Goal: Task Accomplishment & Management: Complete application form

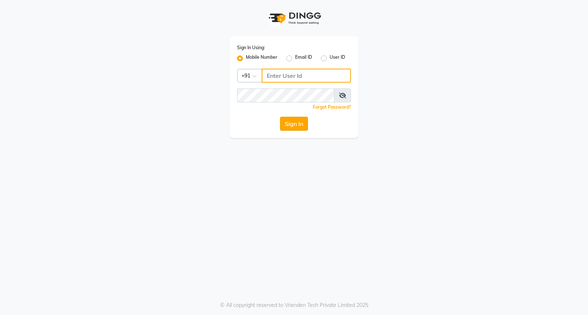
type input "9701531639"
click at [303, 126] on button "Sign In" at bounding box center [294, 124] width 28 height 14
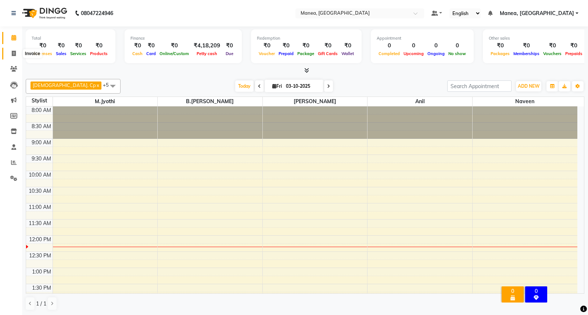
click at [14, 56] on icon at bounding box center [14, 54] width 4 height 6
select select "7258"
select select "service"
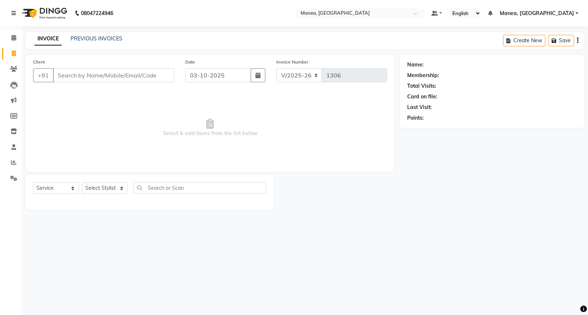
click at [82, 81] on input "Client" at bounding box center [113, 75] width 121 height 14
click at [261, 75] on button "button" at bounding box center [258, 75] width 15 height 14
select select "10"
select select "2025"
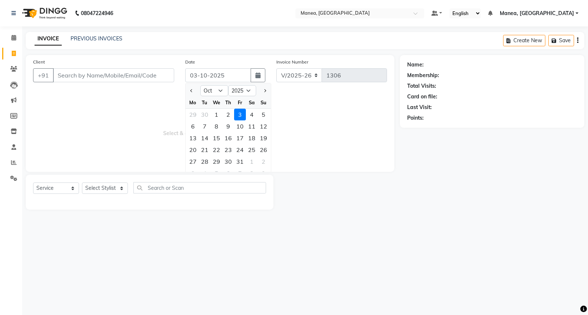
click at [239, 117] on div "3" at bounding box center [240, 115] width 12 height 12
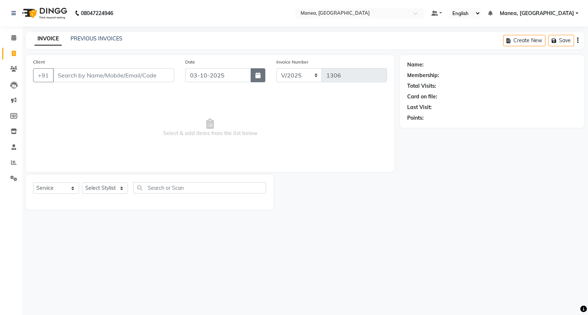
click at [261, 72] on button "button" at bounding box center [258, 75] width 15 height 14
select select "10"
select select "2025"
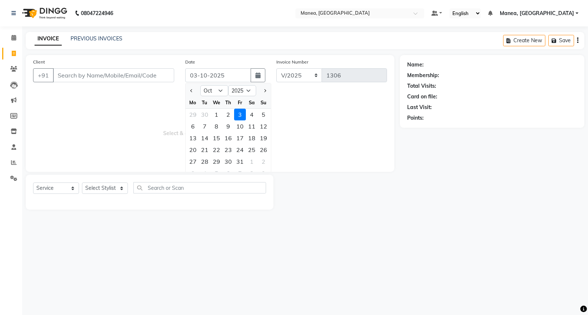
click at [236, 113] on div "3" at bounding box center [240, 115] width 12 height 12
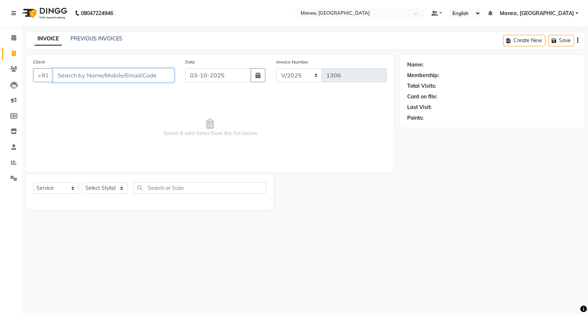
click at [78, 75] on input "Client" at bounding box center [113, 75] width 121 height 14
click at [123, 71] on input "Client" at bounding box center [113, 75] width 121 height 14
click at [257, 75] on icon "button" at bounding box center [257, 75] width 5 height 6
select select "10"
select select "2025"
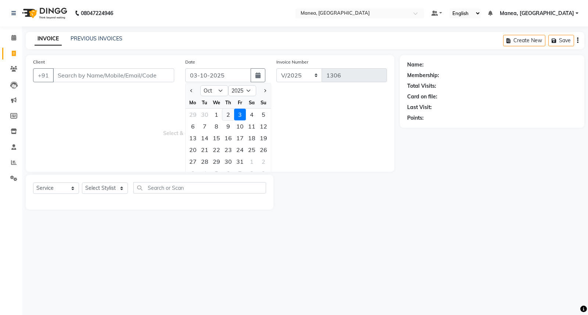
click at [229, 115] on div "2" at bounding box center [228, 115] width 12 height 12
type input "02-10-2025"
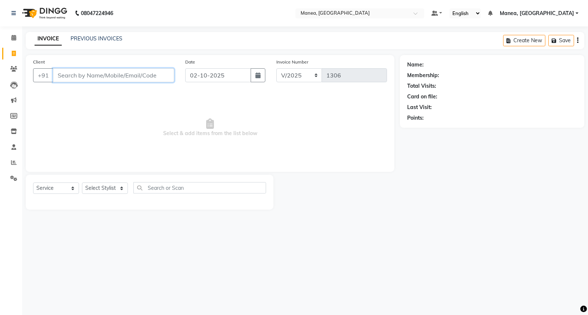
click at [150, 77] on input "Client" at bounding box center [113, 75] width 121 height 14
type input "9573976988"
click at [158, 78] on span "Add Client" at bounding box center [155, 75] width 29 height 7
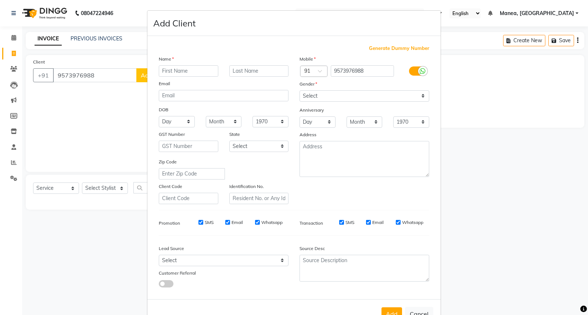
click at [207, 74] on input "text" at bounding box center [189, 70] width 60 height 11
type input "priyanka"
click at [233, 71] on input "text" at bounding box center [259, 70] width 60 height 11
type input "."
click at [421, 96] on select "Select [DEMOGRAPHIC_DATA] [DEMOGRAPHIC_DATA] Other Prefer Not To Say" at bounding box center [364, 95] width 130 height 11
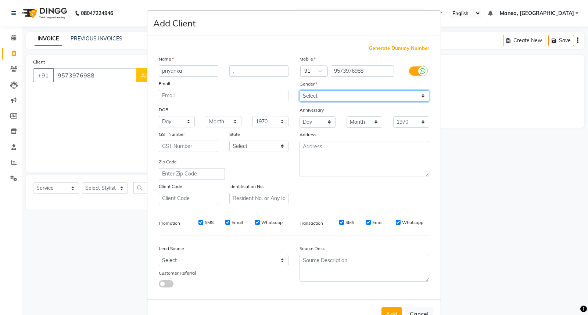
select select "[DEMOGRAPHIC_DATA]"
click at [299, 90] on select "Select [DEMOGRAPHIC_DATA] [DEMOGRAPHIC_DATA] Other Prefer Not To Say" at bounding box center [364, 95] width 130 height 11
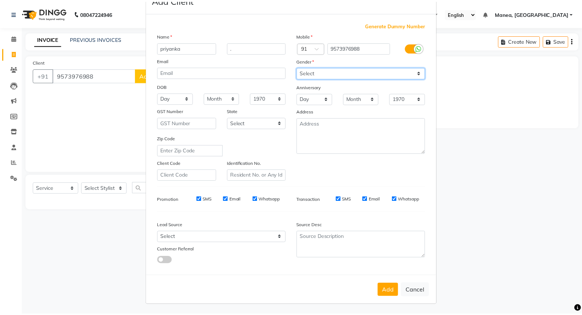
scroll to position [24, 0]
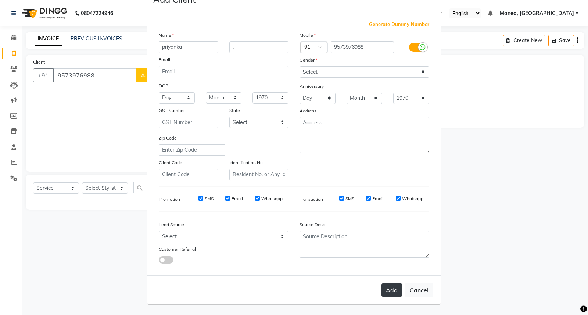
click at [390, 290] on button "Add" at bounding box center [391, 290] width 21 height 13
select select
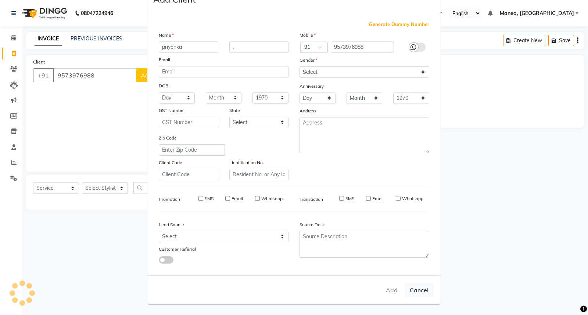
select select
checkbox input "false"
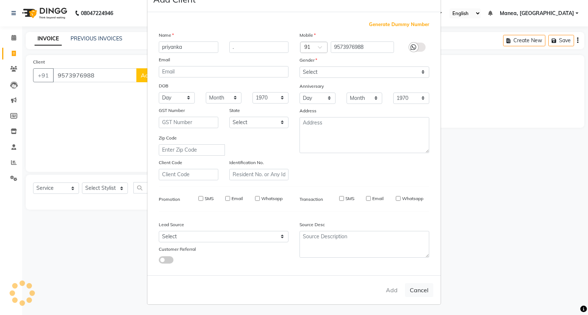
checkbox input "false"
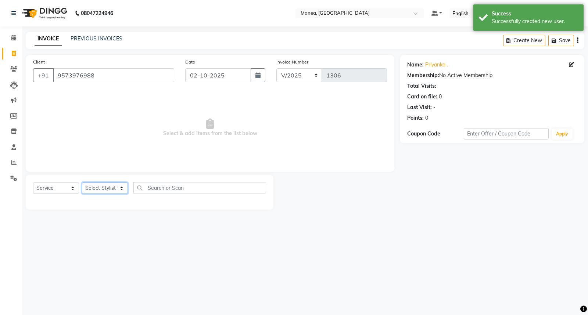
click at [119, 188] on select "Select Stylist [PERSON_NAME][PERSON_NAME] [PERSON_NAME] [PERSON_NAME] naveen" at bounding box center [105, 188] width 46 height 11
select select "62091"
click at [82, 183] on select "Select Stylist [PERSON_NAME][PERSON_NAME] [PERSON_NAME] [PERSON_NAME] naveen" at bounding box center [105, 188] width 46 height 11
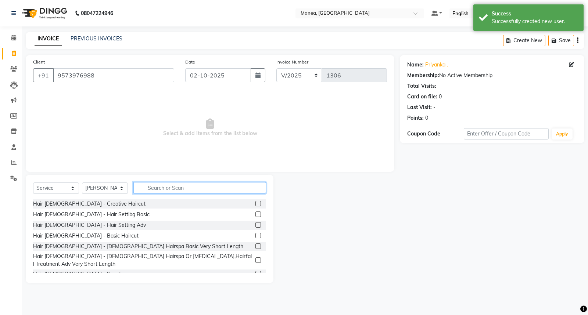
click at [155, 193] on input "text" at bounding box center [199, 187] width 133 height 11
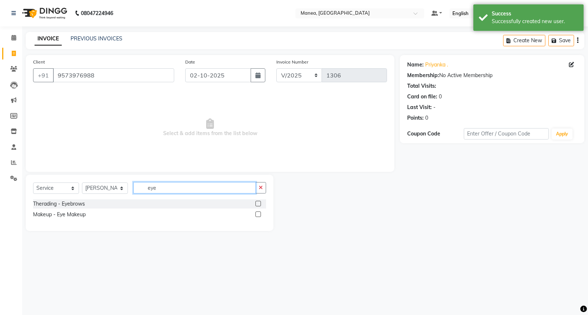
type input "eye"
click at [257, 201] on label at bounding box center [258, 204] width 6 height 6
click at [257, 202] on input "checkbox" at bounding box center [257, 204] width 5 height 5
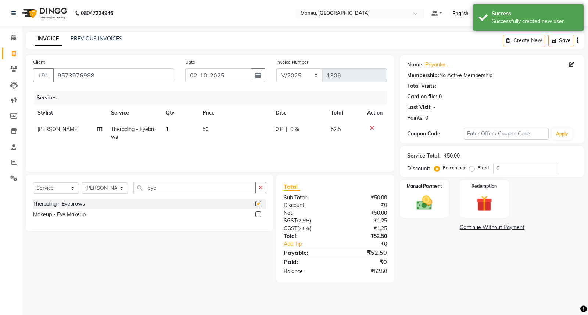
checkbox input "false"
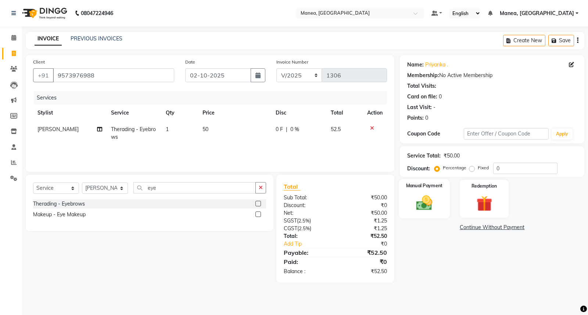
click at [419, 194] on img at bounding box center [424, 203] width 26 height 19
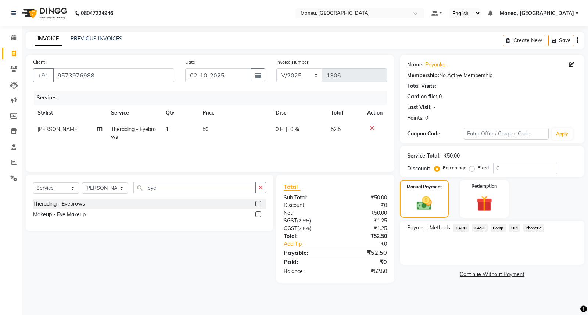
click at [538, 229] on span "PhonePe" at bounding box center [533, 228] width 21 height 8
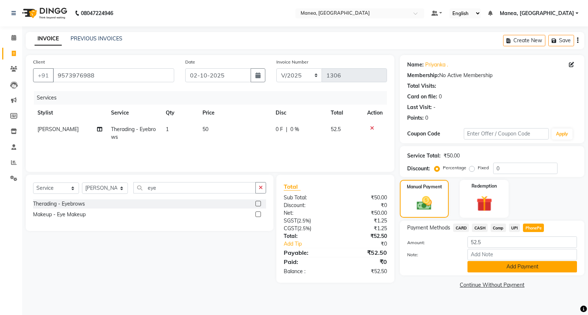
click at [526, 267] on button "Add Payment" at bounding box center [521, 266] width 109 height 11
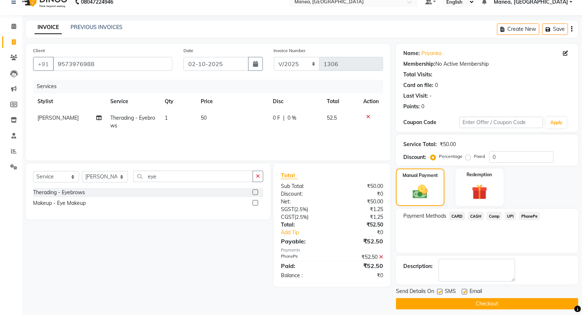
scroll to position [17, 0]
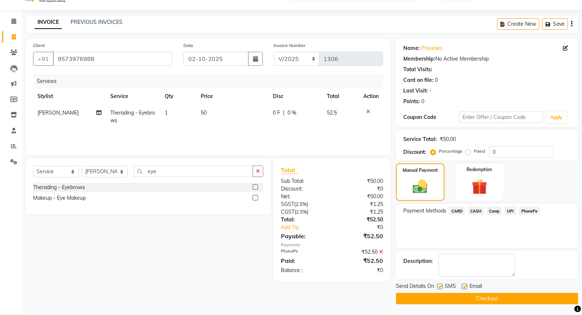
click at [512, 300] on button "Checkout" at bounding box center [487, 298] width 182 height 11
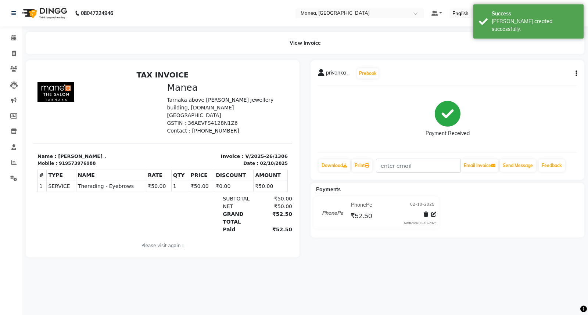
select select "service"
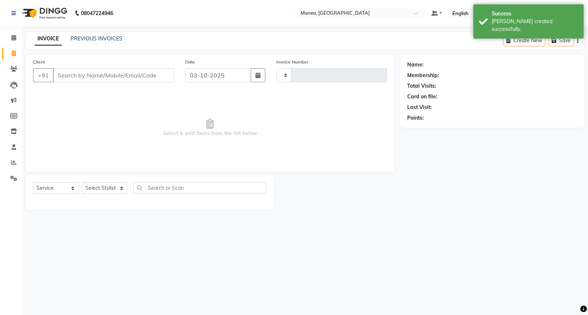
type input "1307"
select select "7258"
click at [261, 78] on button "button" at bounding box center [258, 75] width 15 height 14
select select "10"
select select "2025"
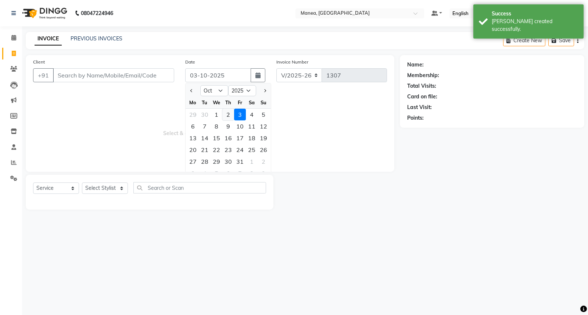
click at [227, 116] on div "2" at bounding box center [228, 115] width 12 height 12
type input "02-10-2025"
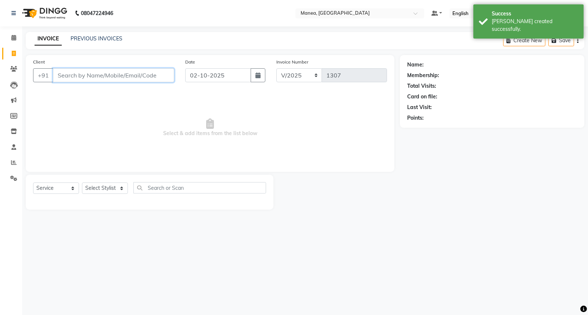
click at [127, 78] on input "Client" at bounding box center [113, 75] width 121 height 14
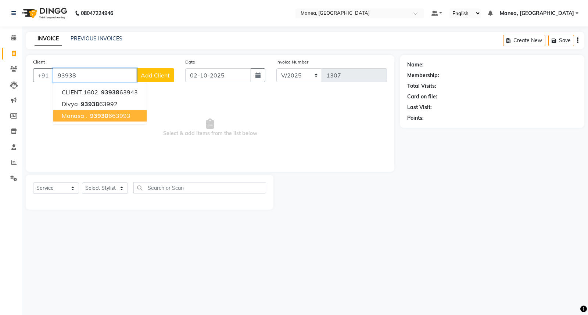
click at [76, 118] on span "manasa ." at bounding box center [74, 115] width 25 height 7
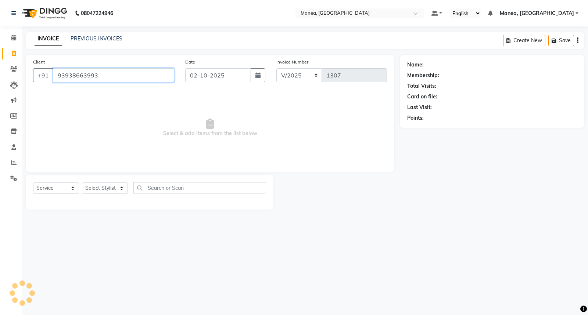
type input "93938663993"
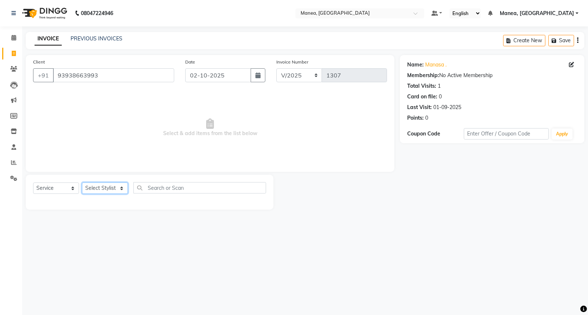
click at [114, 188] on select "Select Stylist [PERSON_NAME][PERSON_NAME] [PERSON_NAME] [PERSON_NAME] naveen" at bounding box center [105, 188] width 46 height 11
select select "62244"
click at [82, 183] on select "Select Stylist [PERSON_NAME][PERSON_NAME] [PERSON_NAME] [PERSON_NAME] naveen" at bounding box center [105, 188] width 46 height 11
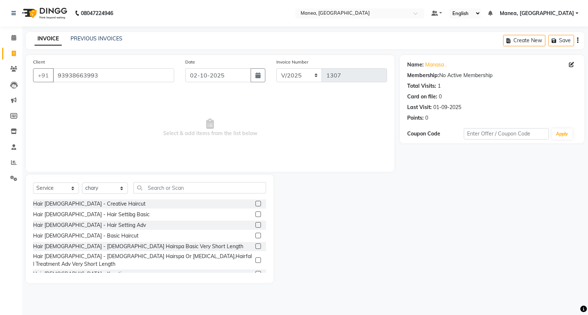
click at [255, 225] on label at bounding box center [258, 225] width 6 height 6
click at [255, 225] on input "checkbox" at bounding box center [257, 225] width 5 height 5
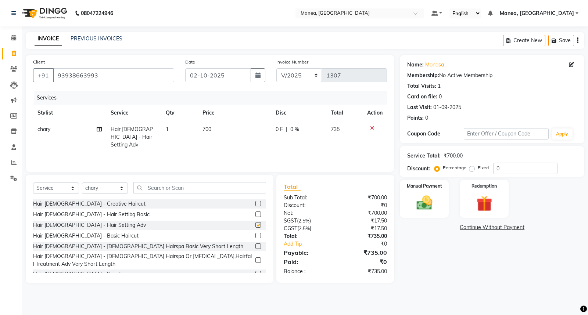
checkbox input "false"
click at [72, 187] on select "Select Service Product Membership Package Voucher Prepaid Gift Card" at bounding box center [56, 188] width 46 height 11
click at [33, 183] on select "Select Service Product Membership Package Voucher Prepaid Gift Card" at bounding box center [56, 188] width 46 height 11
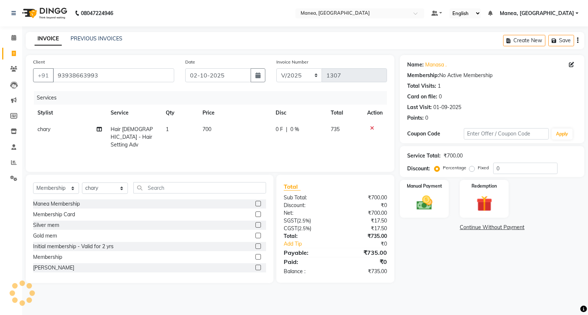
click at [255, 247] on label at bounding box center [258, 247] width 6 height 6
click at [255, 247] on input "checkbox" at bounding box center [257, 246] width 5 height 5
select select "select"
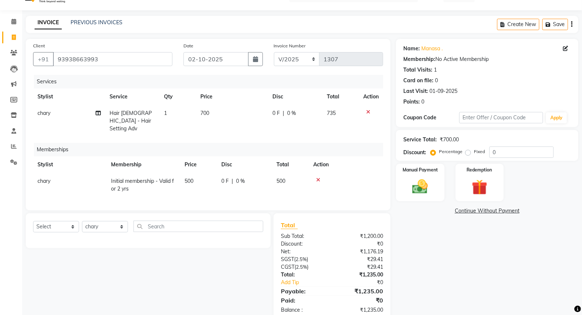
scroll to position [31, 0]
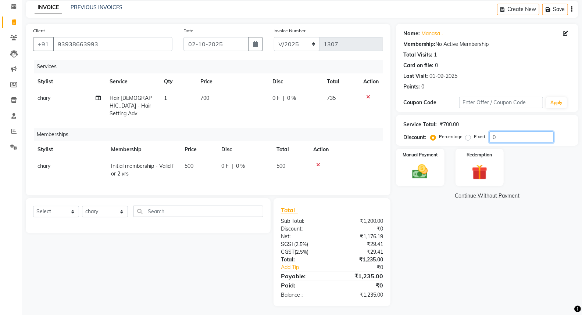
click at [507, 135] on input "0" at bounding box center [521, 137] width 64 height 11
type input "015"
click at [422, 170] on img at bounding box center [420, 171] width 26 height 19
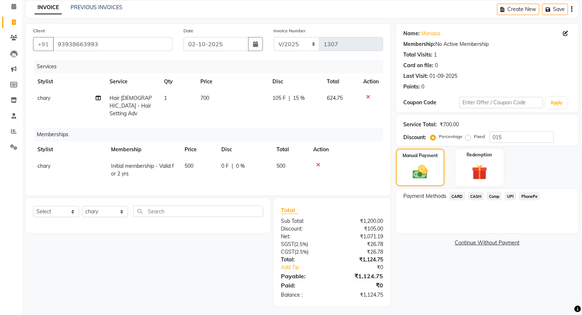
click at [478, 196] on span "CASH" at bounding box center [476, 196] width 16 height 8
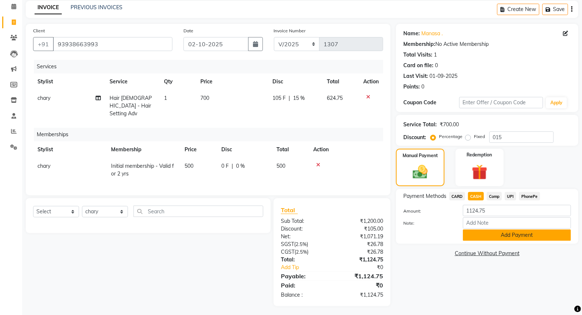
click at [478, 234] on button "Add Payment" at bounding box center [517, 235] width 108 height 11
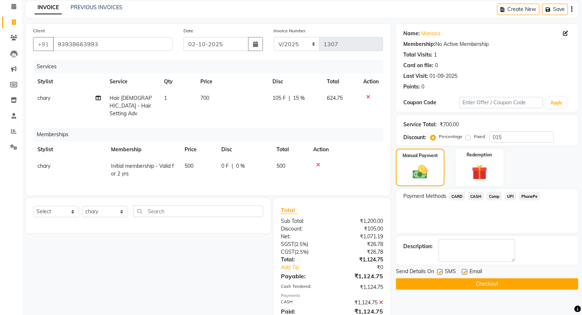
scroll to position [57, 0]
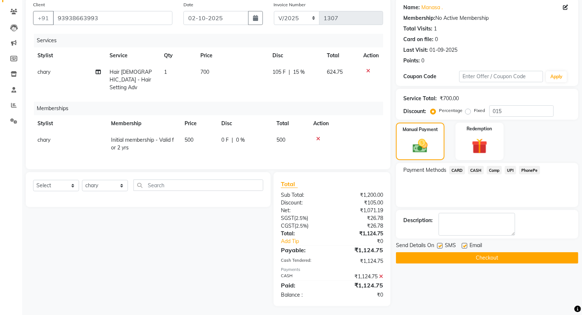
click at [481, 258] on button "Checkout" at bounding box center [487, 257] width 182 height 11
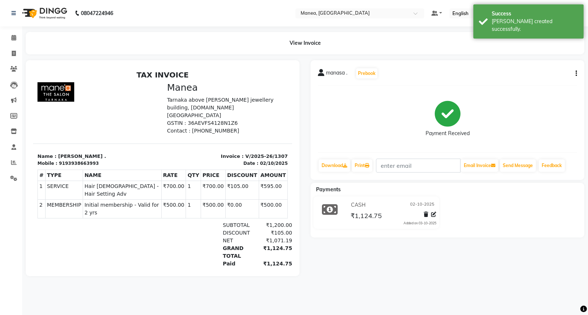
select select "7258"
select select "service"
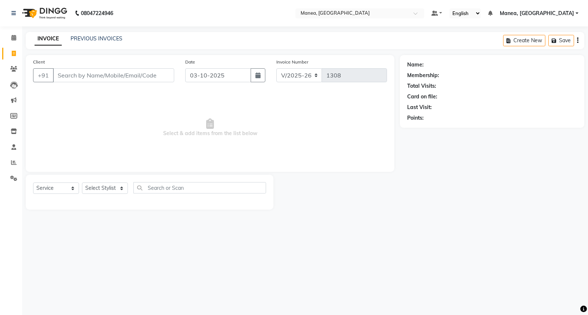
click at [72, 72] on input "Client" at bounding box center [113, 75] width 121 height 14
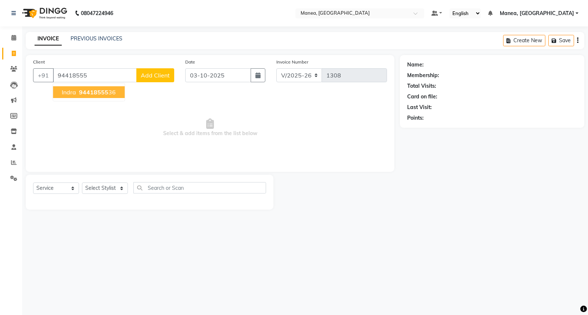
click at [68, 91] on span "indra" at bounding box center [69, 92] width 14 height 7
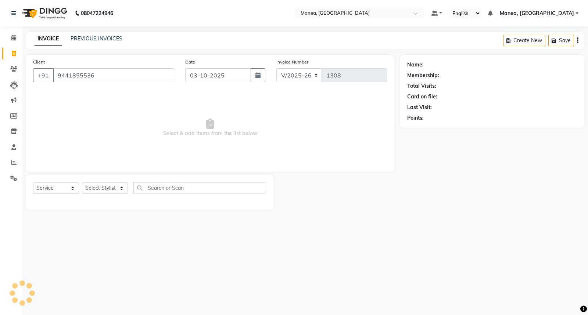
type input "9441855536"
select select "1: Object"
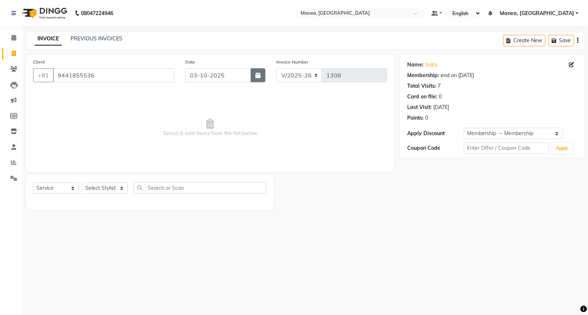
click at [260, 82] on button "button" at bounding box center [258, 75] width 15 height 14
select select "10"
select select "2025"
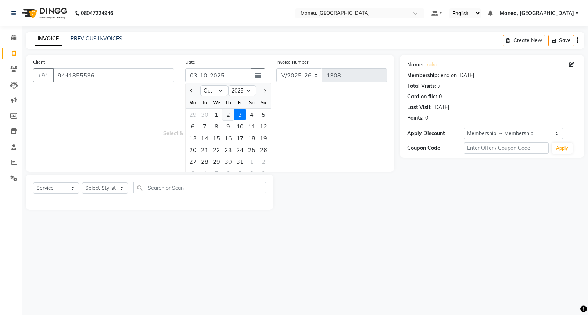
click at [229, 112] on div "2" at bounding box center [228, 115] width 12 height 12
type input "02-10-2025"
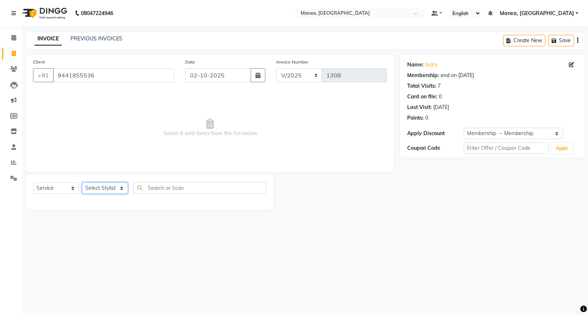
click at [115, 188] on select "Select Stylist [PERSON_NAME][PERSON_NAME] [PERSON_NAME] [PERSON_NAME] naveen" at bounding box center [105, 188] width 46 height 11
select select "62091"
click at [82, 183] on select "Select Stylist [PERSON_NAME][PERSON_NAME] [PERSON_NAME] [PERSON_NAME] naveen" at bounding box center [105, 188] width 46 height 11
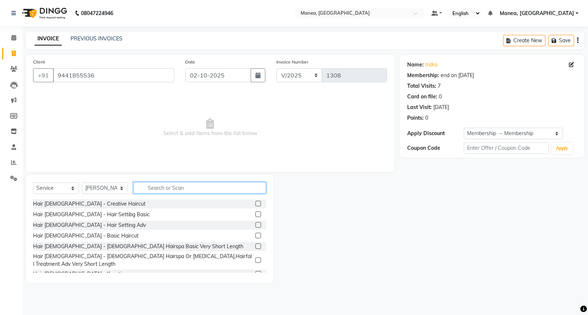
click at [148, 189] on input "text" at bounding box center [199, 187] width 133 height 11
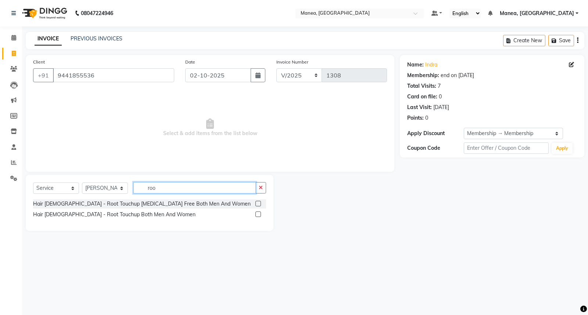
type input "roo"
click at [258, 203] on label at bounding box center [258, 204] width 6 height 6
click at [258, 203] on input "checkbox" at bounding box center [257, 204] width 5 height 5
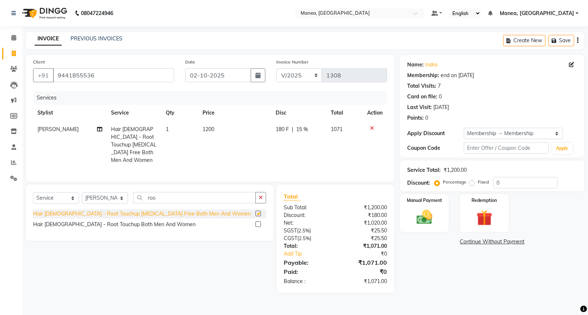
checkbox input "false"
click at [70, 195] on select "Select Service Product Membership Package Voucher Prepaid Gift Card" at bounding box center [56, 198] width 46 height 11
select select "product"
click at [33, 193] on select "Select Service Product Membership Package Voucher Prepaid Gift Card" at bounding box center [56, 198] width 46 height 11
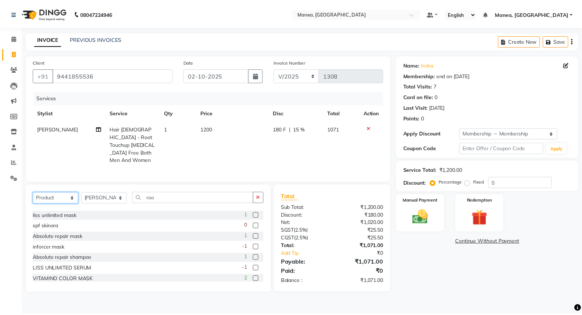
scroll to position [82, 0]
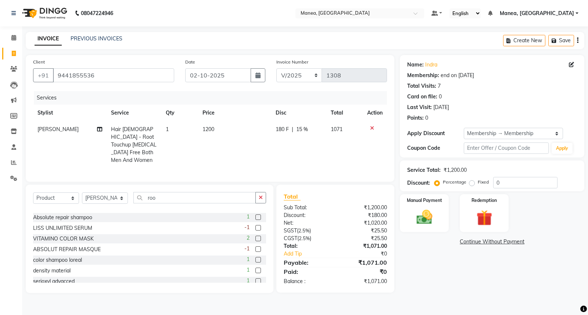
click at [255, 236] on label at bounding box center [258, 239] width 6 height 6
click at [255, 237] on input "checkbox" at bounding box center [257, 239] width 5 height 5
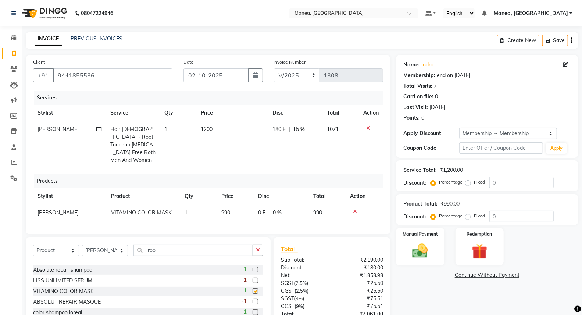
checkbox input "false"
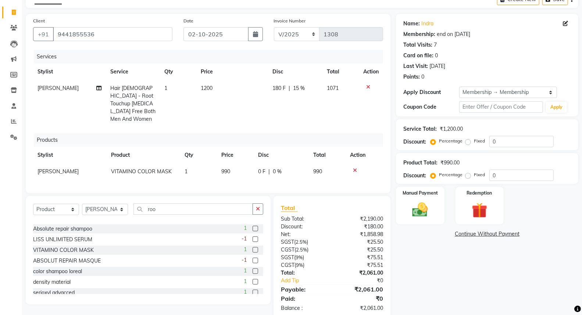
scroll to position [54, 0]
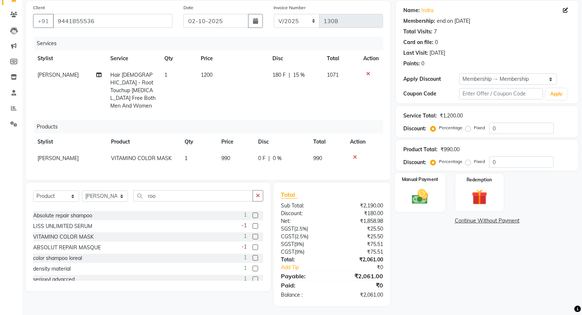
click at [414, 186] on div "Manual Payment" at bounding box center [420, 192] width 50 height 39
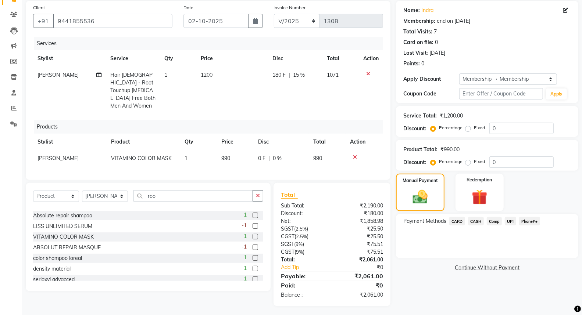
click at [478, 220] on span "CASH" at bounding box center [476, 221] width 16 height 8
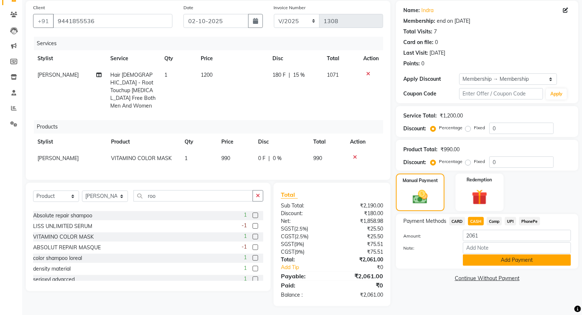
click at [483, 261] on button "Add Payment" at bounding box center [517, 260] width 108 height 11
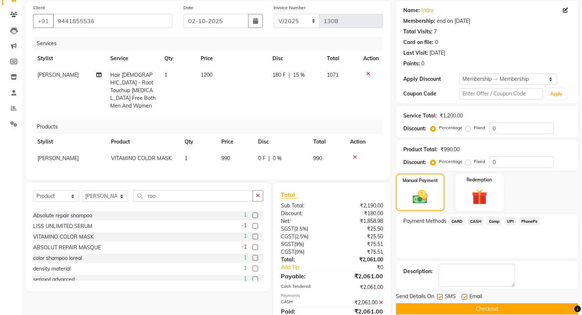
scroll to position [81, 0]
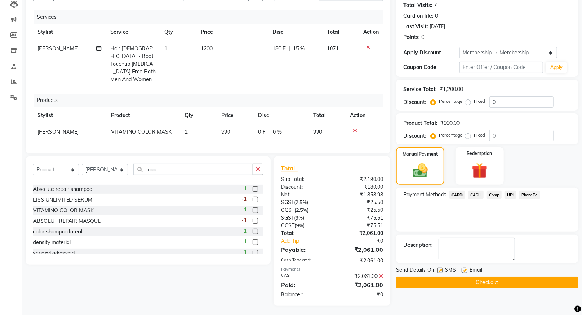
click at [421, 280] on button "Checkout" at bounding box center [487, 282] width 182 height 11
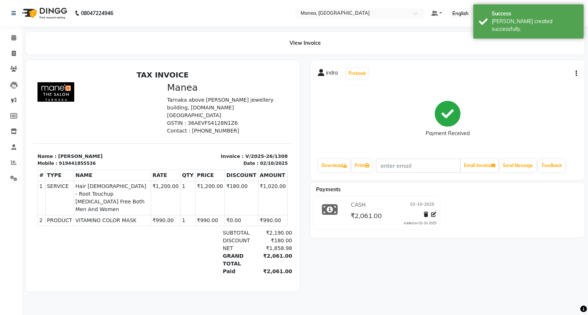
select select "service"
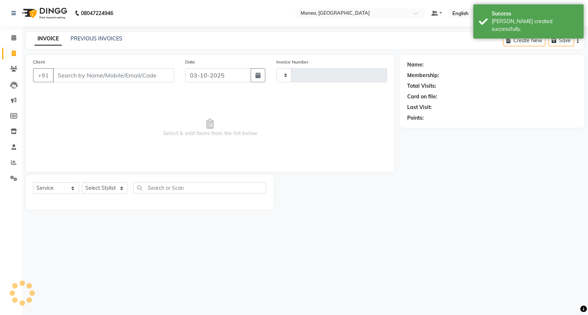
type input "1309"
select select "7258"
